Goal: Use online tool/utility: Utilize a website feature to perform a specific function

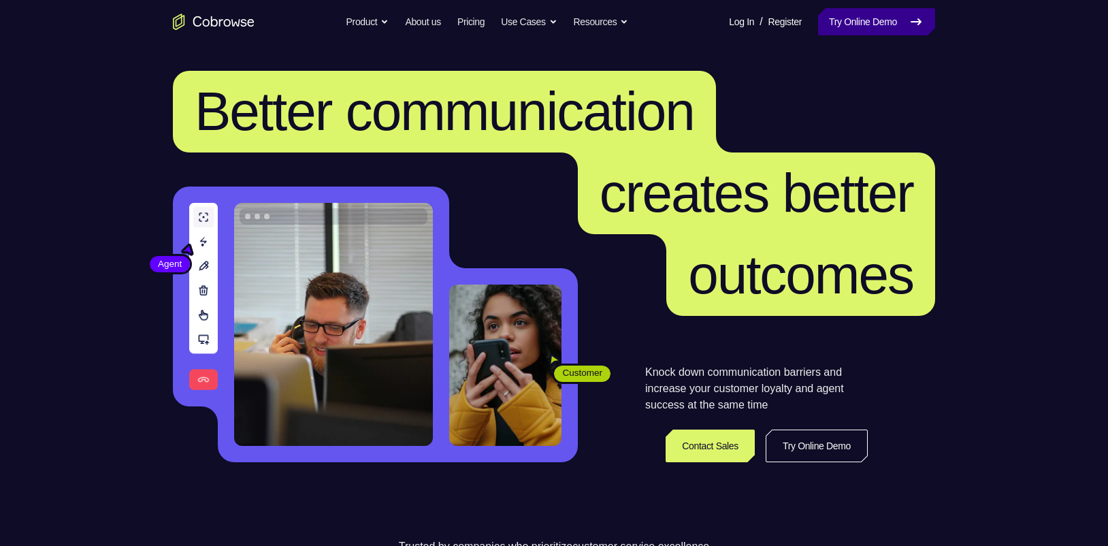
click at [871, 27] on link "Try Online Demo" at bounding box center [876, 21] width 117 height 27
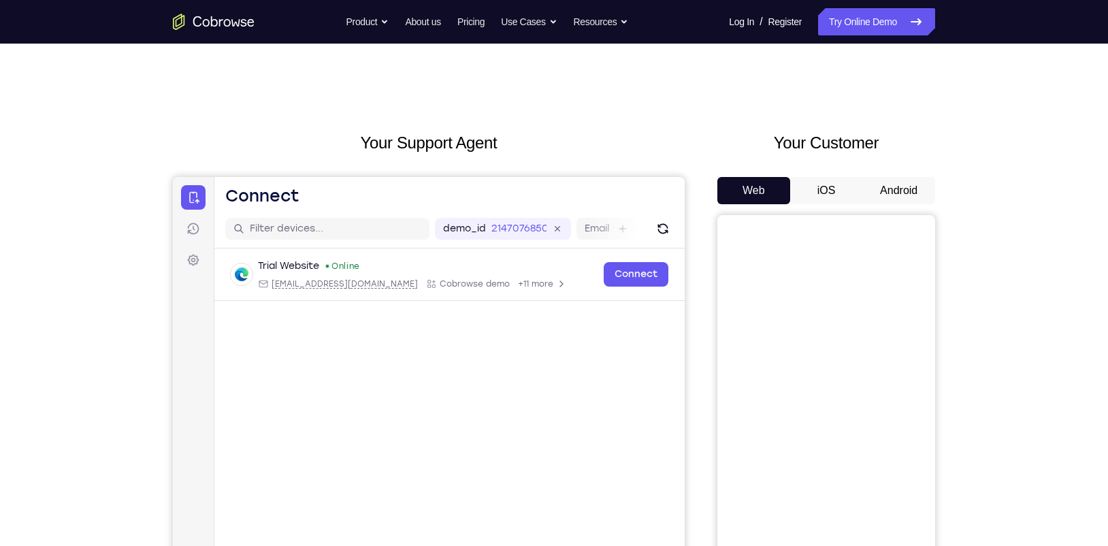
click at [873, 182] on button "Android" at bounding box center [899, 190] width 73 height 27
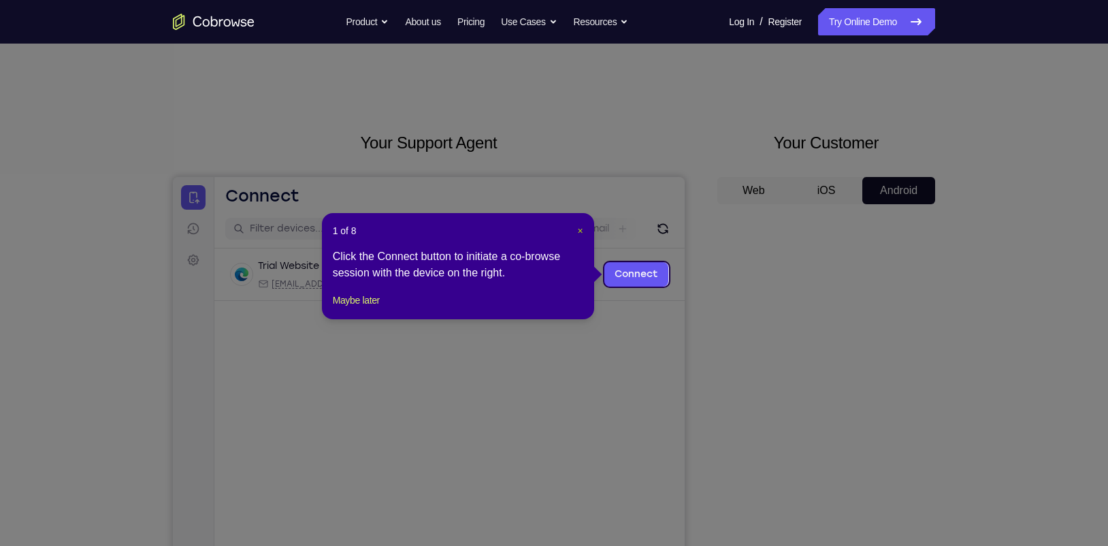
click at [580, 227] on span "×" at bounding box center [579, 230] width 5 height 11
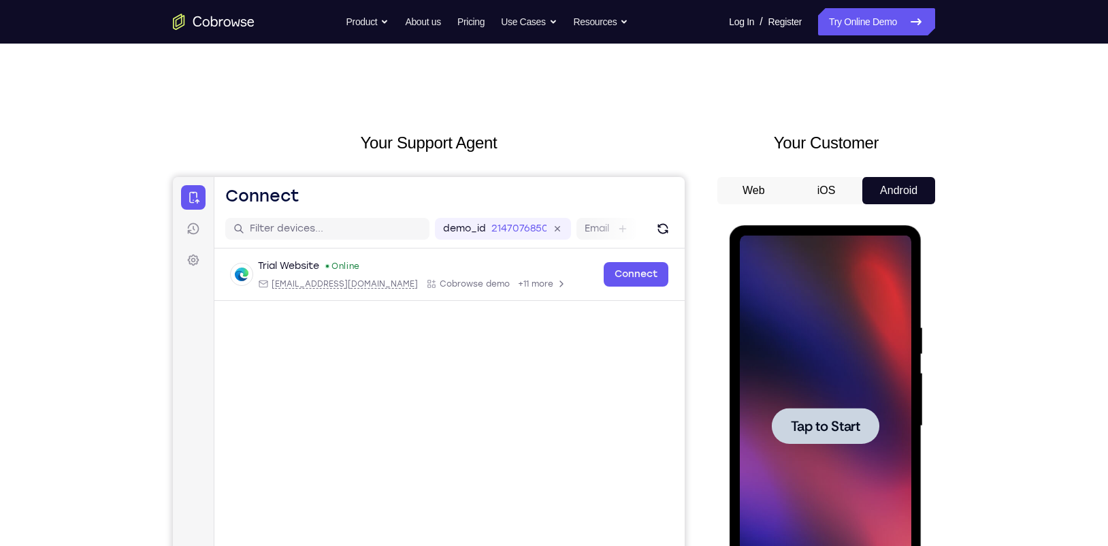
click at [818, 437] on div at bounding box center [825, 426] width 108 height 36
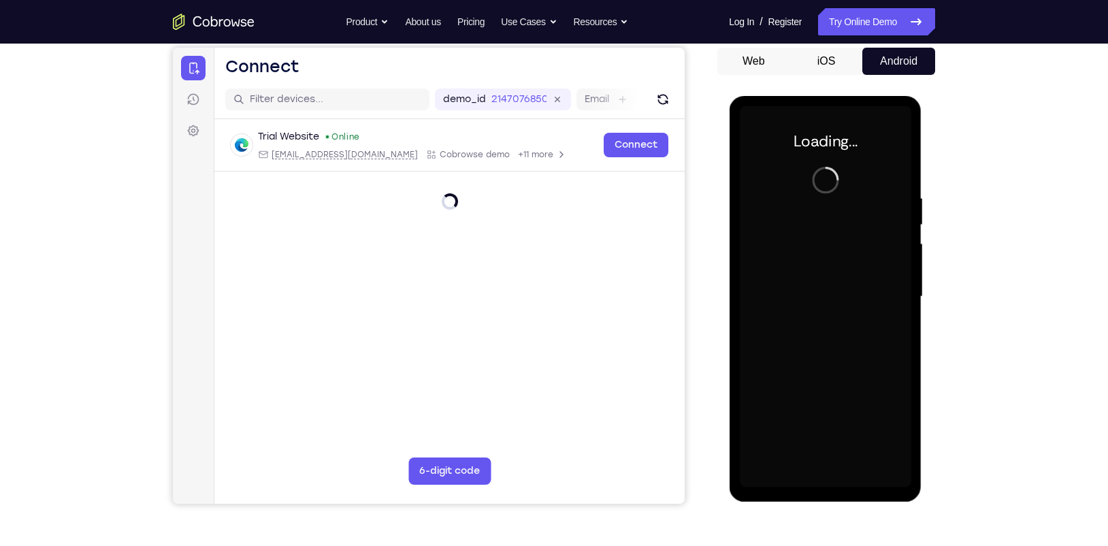
scroll to position [130, 0]
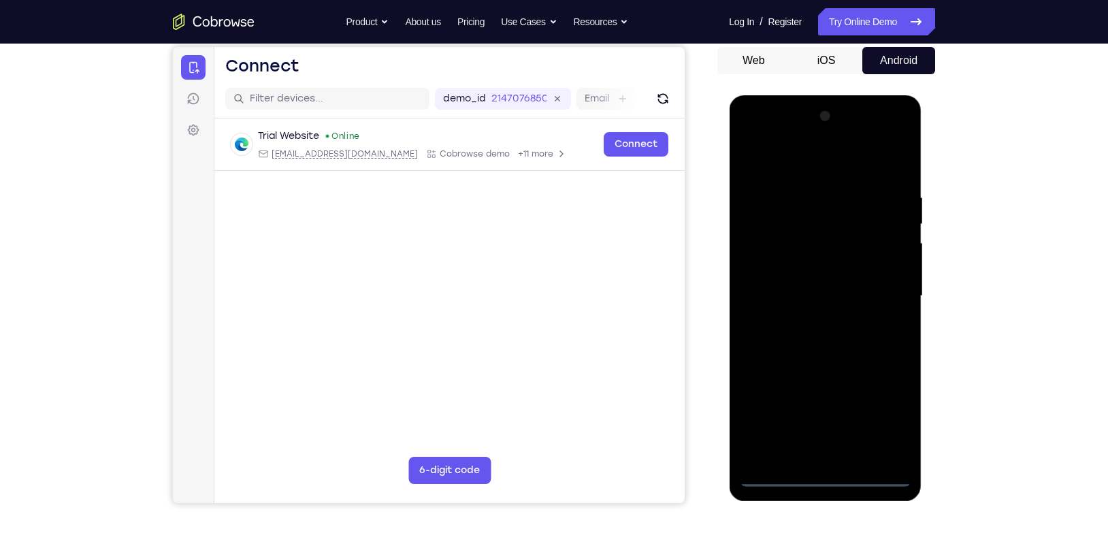
click at [794, 345] on div at bounding box center [825, 296] width 172 height 381
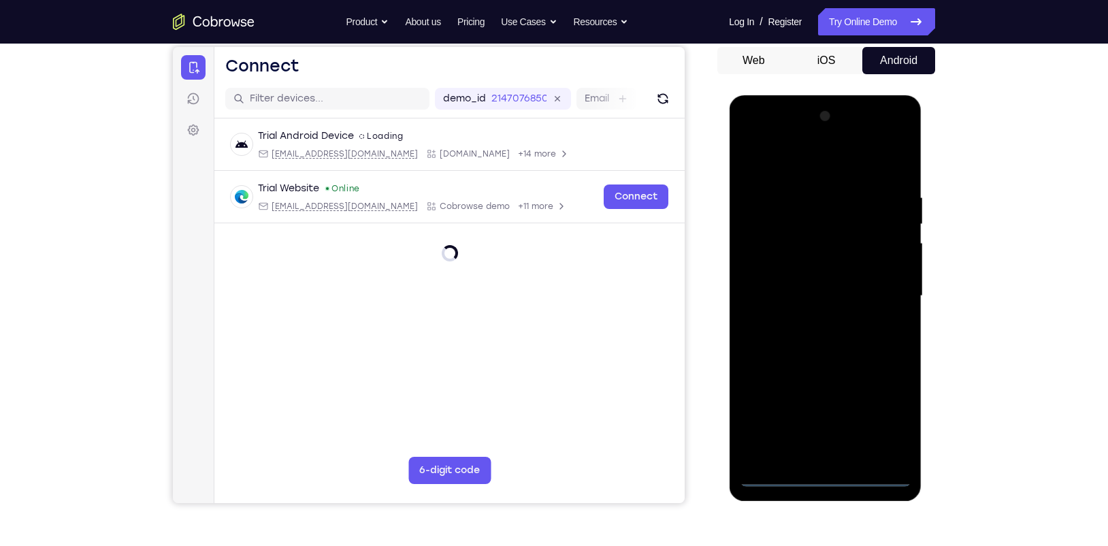
click at [829, 483] on div at bounding box center [825, 296] width 172 height 381
click at [885, 416] on div at bounding box center [825, 296] width 172 height 381
click at [769, 165] on div at bounding box center [825, 296] width 172 height 381
click at [879, 285] on div at bounding box center [825, 296] width 172 height 381
click at [814, 320] on div at bounding box center [825, 296] width 172 height 381
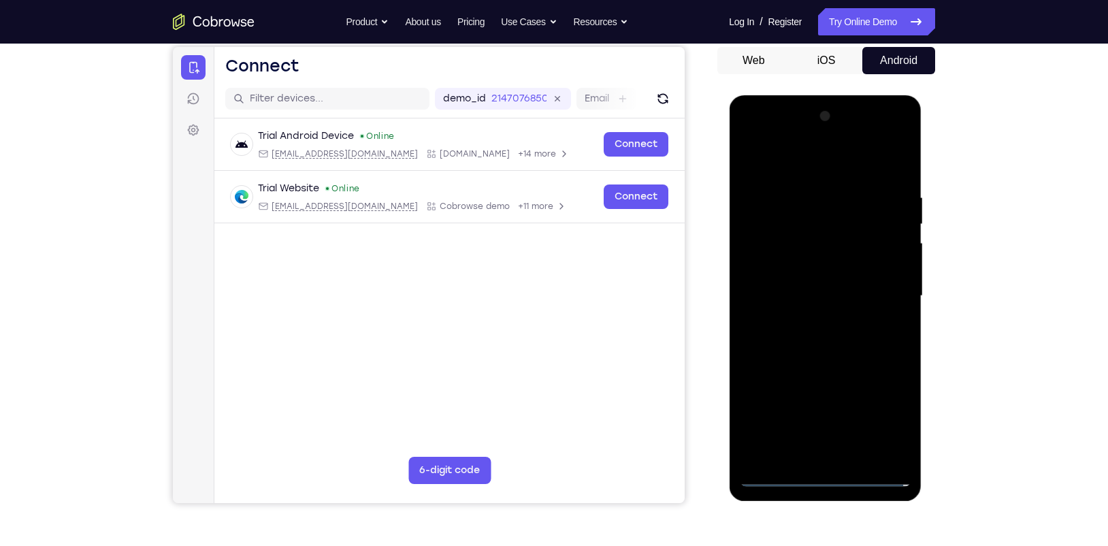
click at [795, 263] on div at bounding box center [825, 296] width 172 height 381
click at [790, 287] on div at bounding box center [825, 296] width 172 height 381
click at [797, 321] on div at bounding box center [825, 296] width 172 height 381
click at [833, 264] on div at bounding box center [825, 296] width 172 height 381
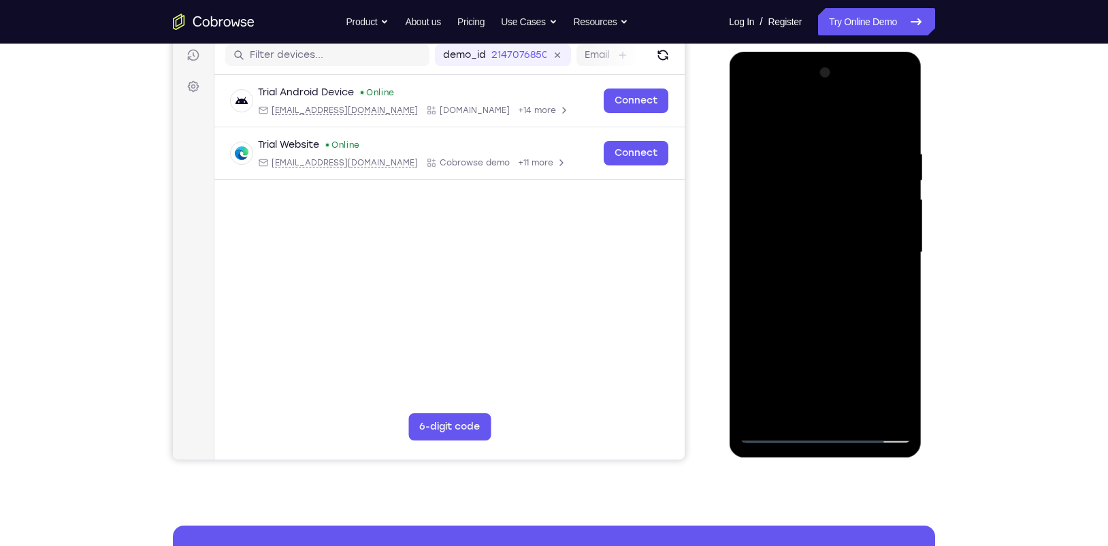
scroll to position [174, 0]
click at [860, 413] on div at bounding box center [825, 251] width 172 height 381
click at [806, 323] on div at bounding box center [825, 251] width 172 height 381
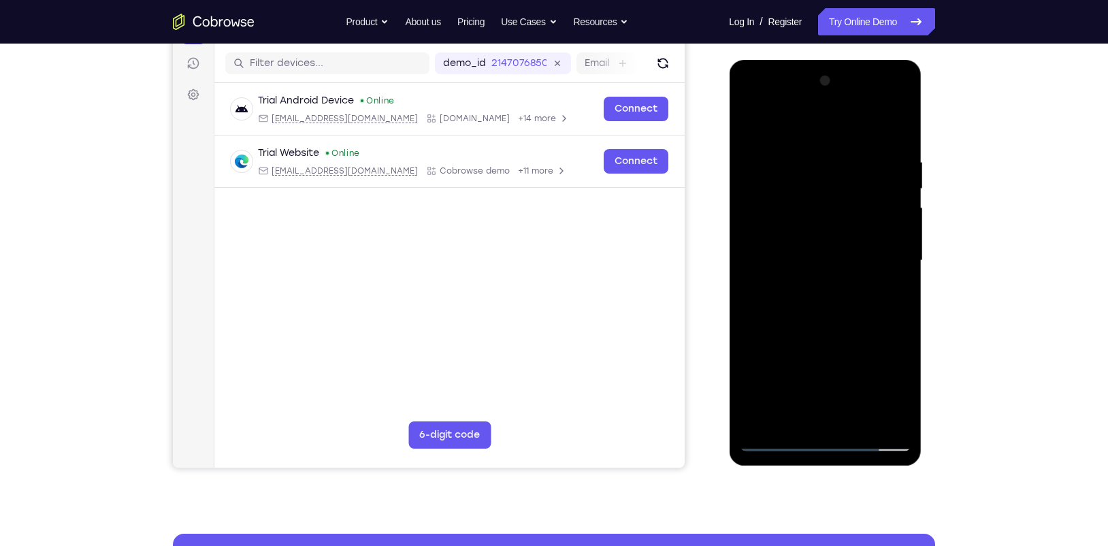
click at [902, 186] on div at bounding box center [825, 260] width 172 height 381
click at [759, 287] on div at bounding box center [825, 260] width 172 height 381
click at [771, 129] on div at bounding box center [825, 260] width 172 height 381
click at [762, 159] on div at bounding box center [825, 260] width 172 height 381
click at [827, 136] on div at bounding box center [825, 260] width 172 height 381
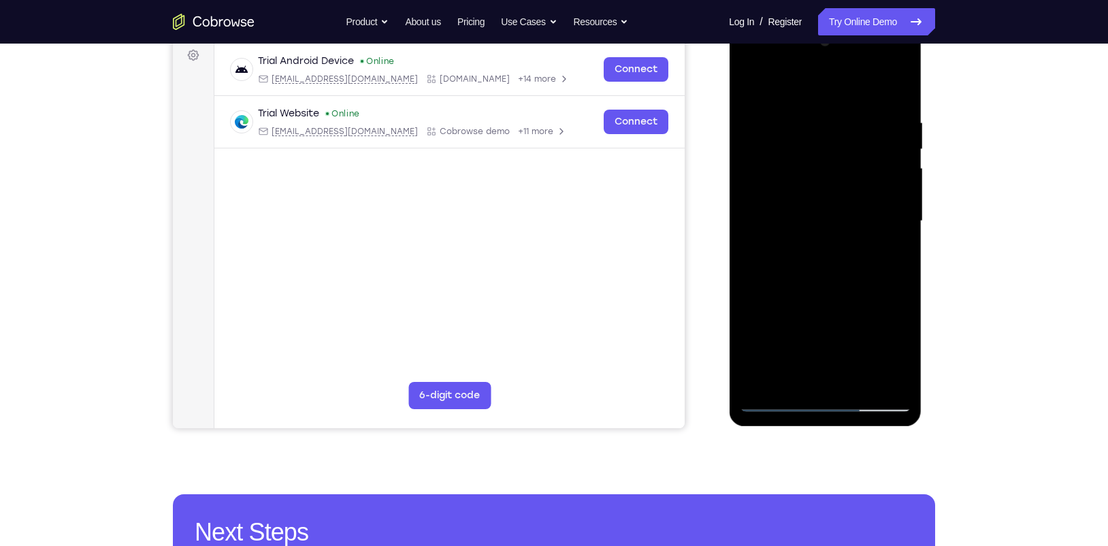
scroll to position [110, 0]
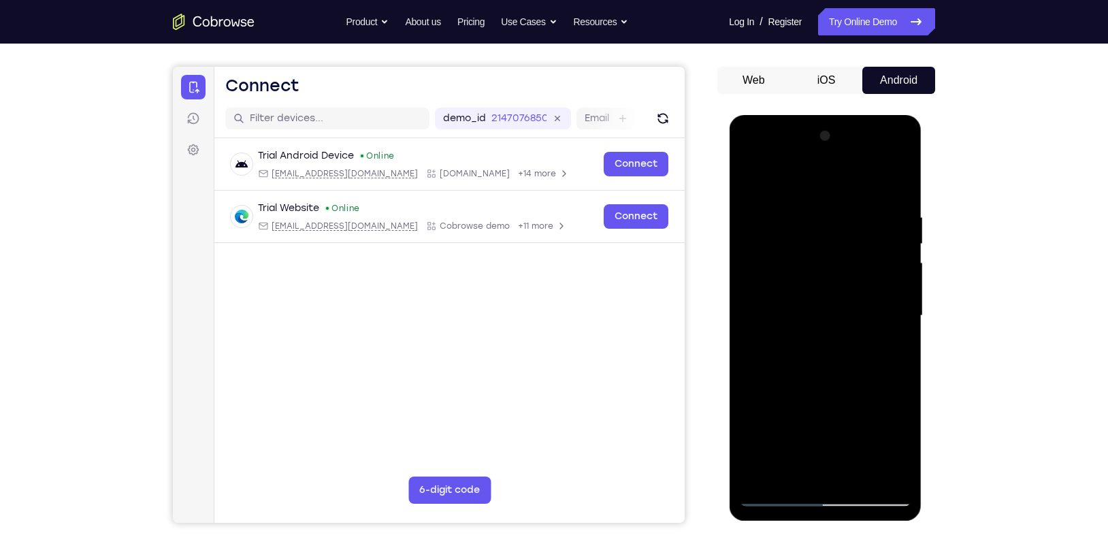
click at [805, 203] on div at bounding box center [825, 315] width 172 height 381
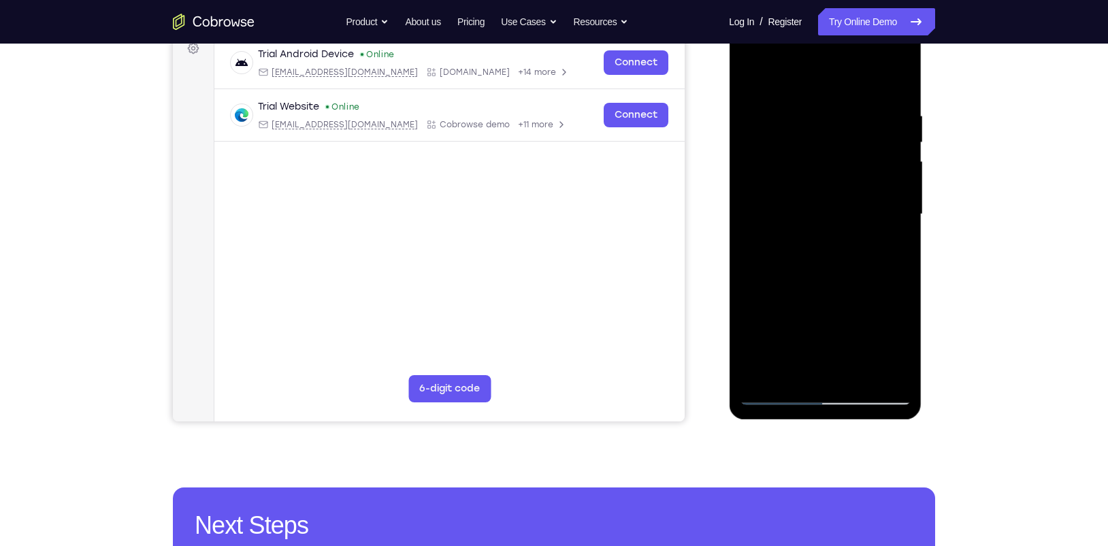
scroll to position [291, 0]
